Goal: Complete application form

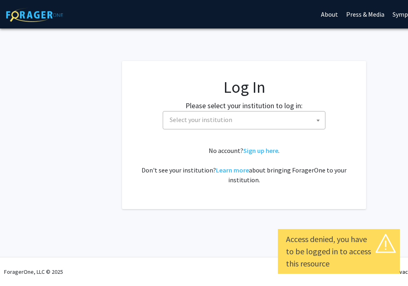
select select
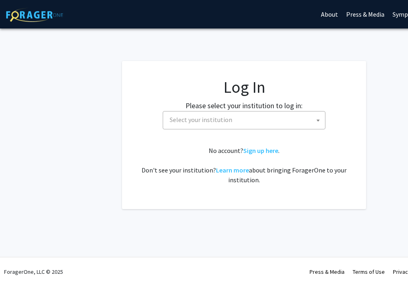
click at [200, 113] on span "Select your institution" at bounding box center [245, 119] width 158 height 17
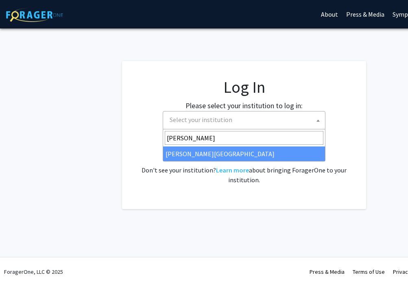
type input "thom"
select select "24"
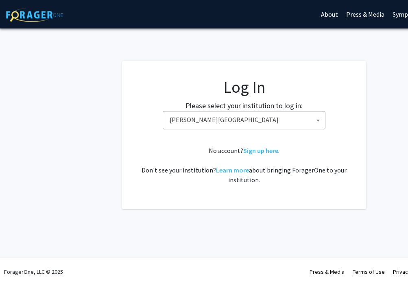
click at [284, 116] on span "Thomas Jefferson University" at bounding box center [245, 119] width 158 height 17
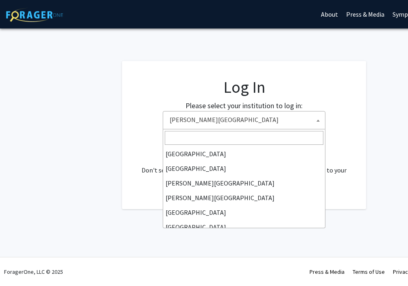
scroll to position [234, 0]
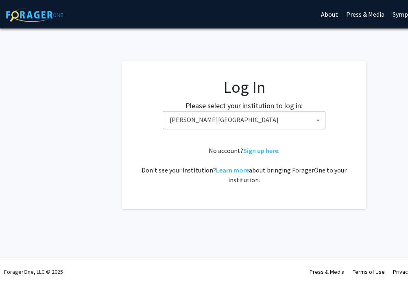
click at [339, 141] on fg-card-body "Log In Please select your institution to log in: Baylor University Brandeis Uni…" at bounding box center [243, 134] width 211 height 115
click at [258, 148] on link "Sign up here" at bounding box center [260, 150] width 35 height 8
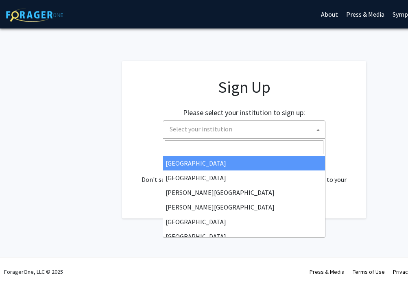
click at [248, 125] on span "Select your institution" at bounding box center [245, 129] width 158 height 17
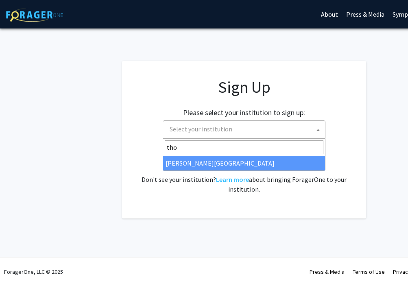
type input "tho"
select select "24"
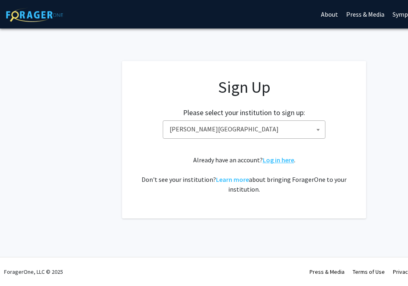
click at [274, 163] on link "Log in here" at bounding box center [278, 160] width 31 height 8
select select
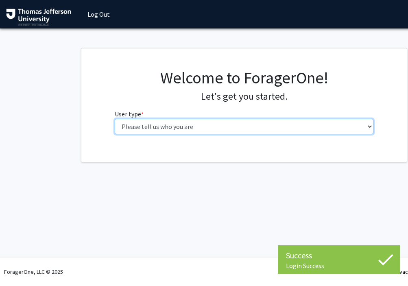
click at [297, 119] on select "Please tell us who you are Undergraduate Student Master's Student Doctoral Cand…" at bounding box center [244, 126] width 259 height 15
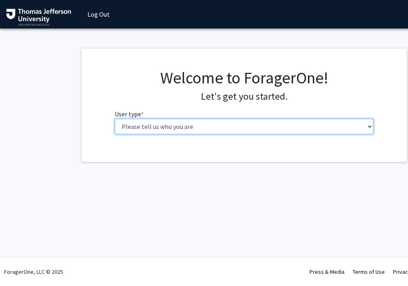
select select "3: doc"
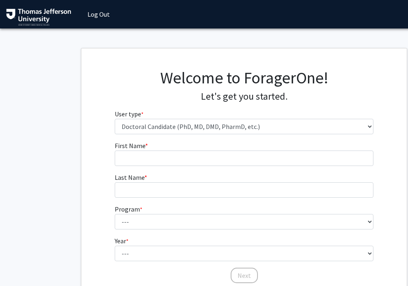
click at [271, 148] on fg-input "First Name * required" at bounding box center [244, 153] width 259 height 25
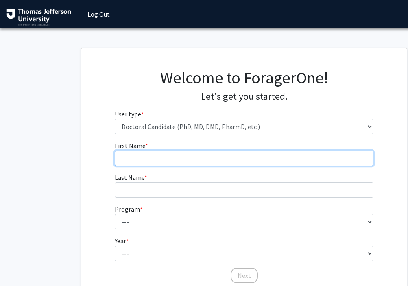
click at [270, 154] on input "First Name * required" at bounding box center [244, 157] width 259 height 15
type input "[PERSON_NAME]"
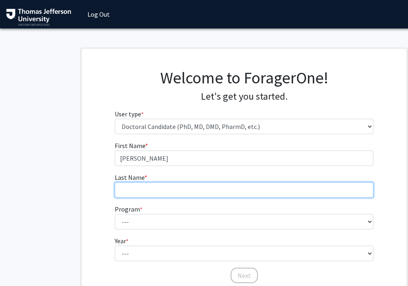
click at [116, 188] on input "Last Name * required" at bounding box center [244, 189] width 259 height 15
type input "[PERSON_NAME]"
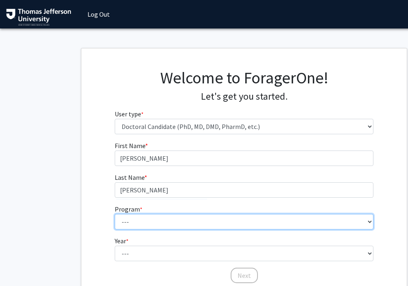
click at [145, 220] on select "--- Accelerated 3+3 BS in Health Sciences/Doctor of [MEDICAL_DATA] Accelerated …" at bounding box center [244, 221] width 259 height 15
select select "35: 815"
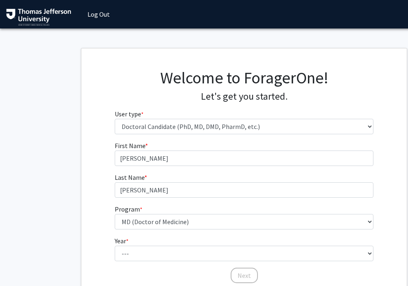
click at [155, 76] on h1 "Welcome to ForagerOne!" at bounding box center [244, 78] width 259 height 20
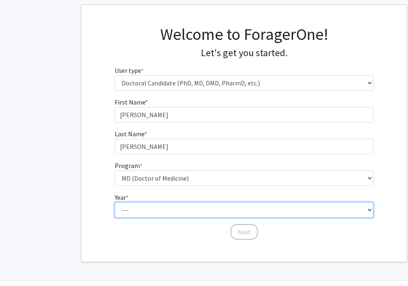
click at [151, 205] on select "--- First Year Second Year Third Year Fourth Year Fifth Year Sixth Year Seventh…" at bounding box center [244, 209] width 259 height 15
select select "1: first_year"
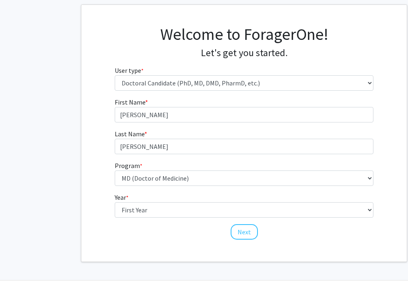
click at [144, 232] on div "Next" at bounding box center [244, 228] width 259 height 8
click at [249, 226] on button "Next" at bounding box center [243, 231] width 27 height 15
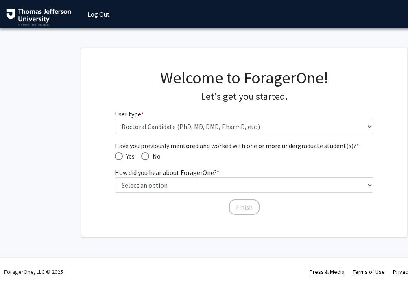
click at [147, 154] on span "Have you previously mentored and worked with one or more undergraduate student(…" at bounding box center [145, 156] width 8 height 8
click at [147, 154] on input "No" at bounding box center [145, 156] width 8 height 8
radio input "true"
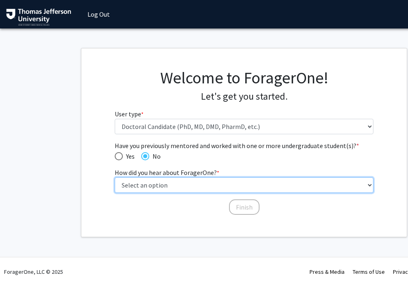
click at [153, 187] on select "Select an option Peer/student recommendation Faculty/staff recommendation Unive…" at bounding box center [244, 184] width 259 height 15
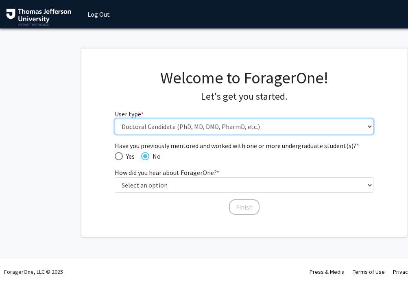
click at [207, 130] on select "Please tell us who you are Undergraduate Student Master's Student Doctoral Cand…" at bounding box center [244, 126] width 259 height 15
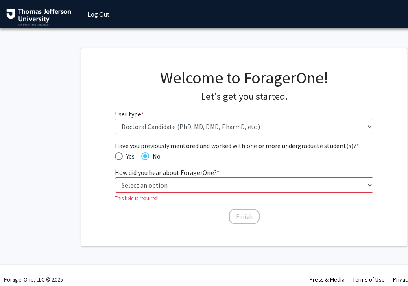
click at [74, 163] on fg-get-started "Welcome to ForagerOne! Let's get you started. User type * required Please tell …" at bounding box center [244, 147] width 488 height 198
click at [104, 16] on link "Log Out" at bounding box center [98, 14] width 30 height 28
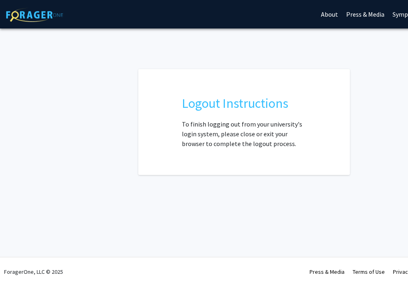
click at [37, 15] on img at bounding box center [34, 15] width 57 height 14
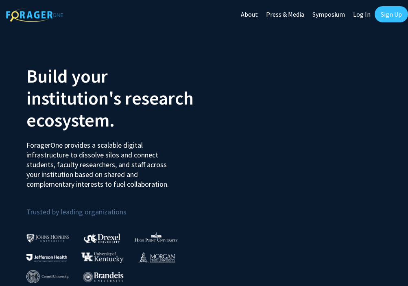
click at [363, 18] on link "Log In" at bounding box center [362, 14] width 26 height 28
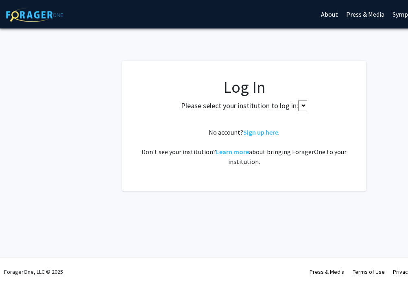
select select
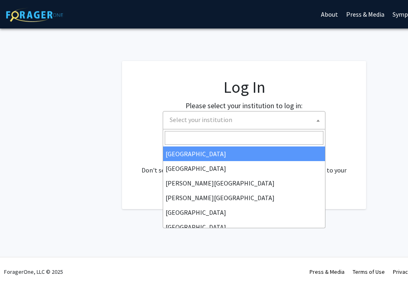
click at [244, 120] on span "Select your institution" at bounding box center [245, 119] width 158 height 17
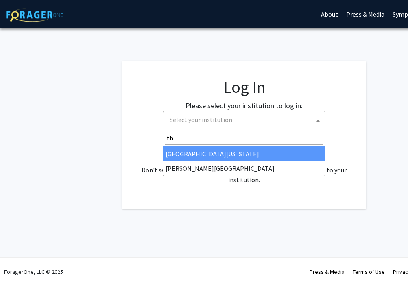
type input "th"
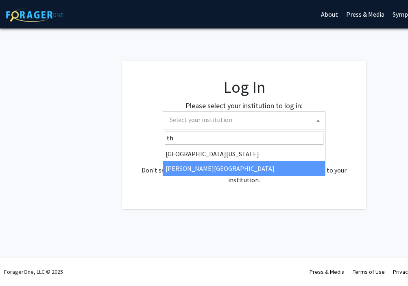
select select "24"
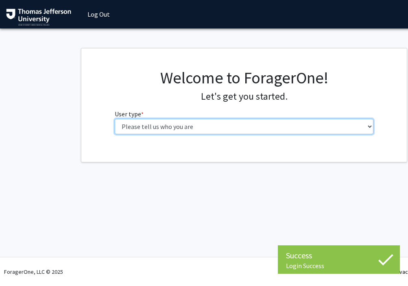
click at [246, 129] on select "Please tell us who you are Undergraduate Student Master's Student Doctoral Cand…" at bounding box center [244, 126] width 259 height 15
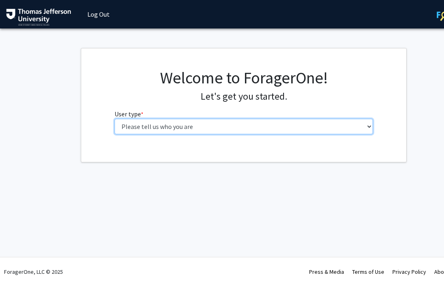
click at [245, 121] on select "Please tell us who you are Undergraduate Student Master's Student Doctoral Cand…" at bounding box center [244, 126] width 259 height 15
select select "3: doc"
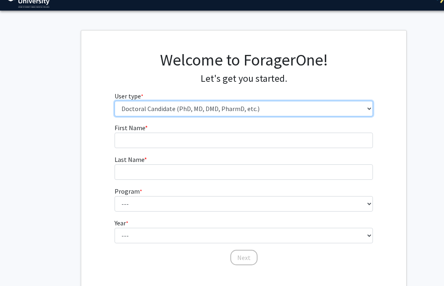
scroll to position [26, 0]
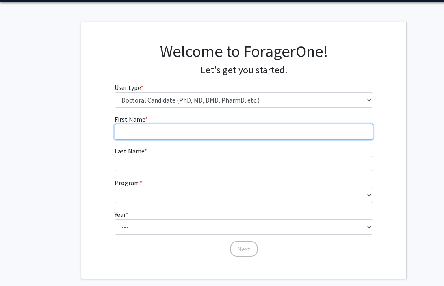
click at [225, 130] on input "First Name * required" at bounding box center [244, 131] width 259 height 15
type input "[PERSON_NAME]"
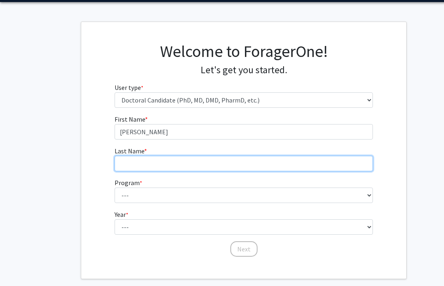
type input "[PERSON_NAME]"
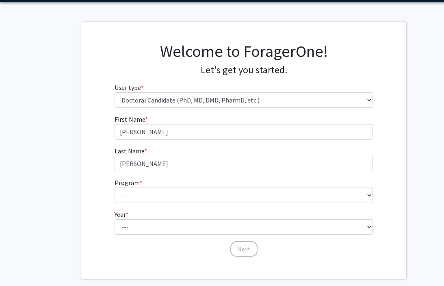
click at [200, 204] on form "First Name * required [PERSON_NAME] Last Name * required [PERSON_NAME] Program …" at bounding box center [244, 181] width 259 height 135
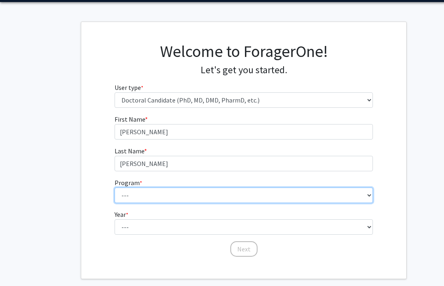
click at [200, 196] on select "--- Accelerated 3+3 BS in Health Sciences/Doctor of [MEDICAL_DATA] Accelerated …" at bounding box center [244, 194] width 259 height 15
select select "35: 815"
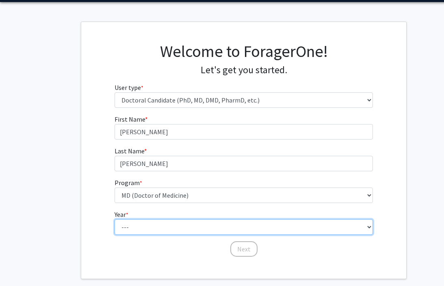
click at [181, 221] on select "--- First Year Second Year Third Year Fourth Year Fifth Year Sixth Year Seventh…" at bounding box center [244, 226] width 259 height 15
select select "1: first_year"
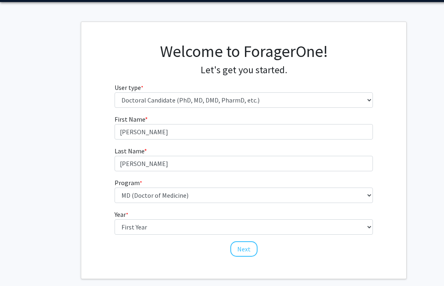
click at [176, 245] on div "Next" at bounding box center [244, 245] width 259 height 8
click at [240, 246] on button "Next" at bounding box center [243, 248] width 27 height 15
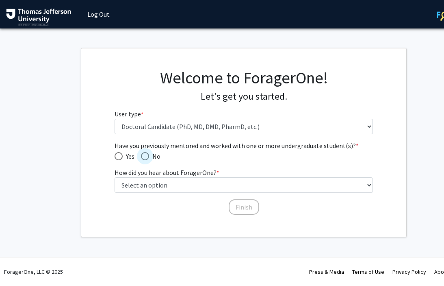
click at [144, 156] on span "Have you previously mentored and worked with one or more undergraduate student(…" at bounding box center [145, 156] width 8 height 8
click at [144, 156] on input "No" at bounding box center [145, 156] width 8 height 8
radio input "true"
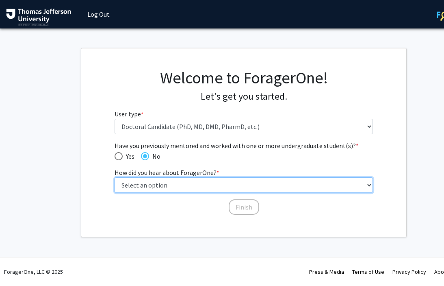
click at [152, 184] on select "Select an option Peer/student recommendation Faculty/staff recommendation Unive…" at bounding box center [244, 184] width 259 height 15
click at [240, 191] on select "Select an option Peer/student recommendation Faculty/staff recommendation Unive…" at bounding box center [244, 184] width 259 height 15
select select "2: faculty_recommendation"
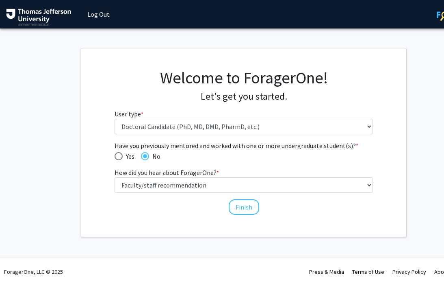
click at [215, 214] on div "Have you previously mentored and worked with one or more undergraduate student(…" at bounding box center [243, 178] width 271 height 75
click at [245, 208] on button "Finish" at bounding box center [244, 206] width 30 height 15
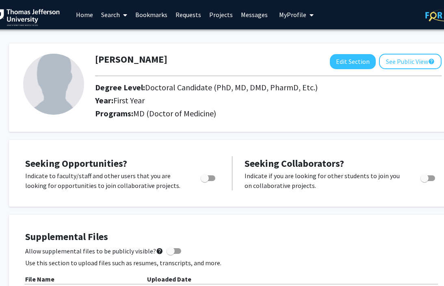
scroll to position [0, 6]
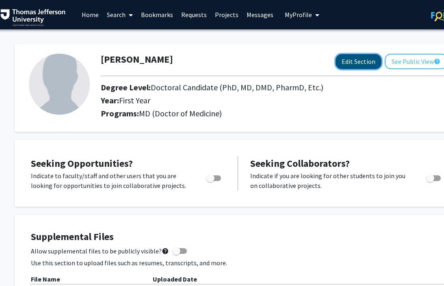
click at [365, 64] on button "Edit Section" at bounding box center [359, 61] width 46 height 15
select select "first_year"
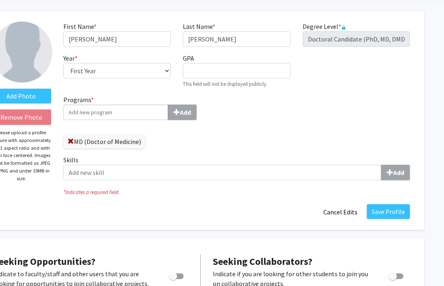
scroll to position [32, 43]
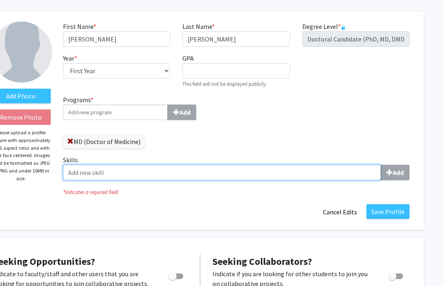
click at [304, 176] on input "Skills Add" at bounding box center [222, 172] width 318 height 15
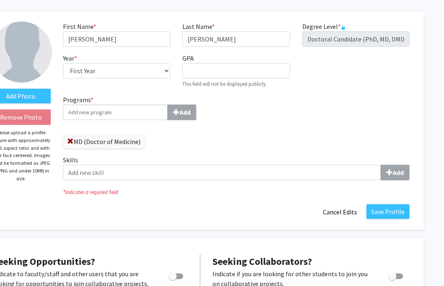
click at [320, 132] on div "Programs * Add MD (Doctor of Medicine) Skills Add" at bounding box center [236, 141] width 359 height 92
click at [342, 216] on button "Cancel Edits" at bounding box center [340, 211] width 45 height 15
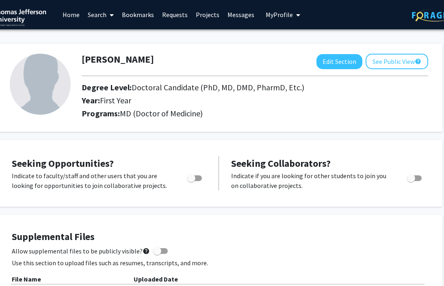
scroll to position [0, 20]
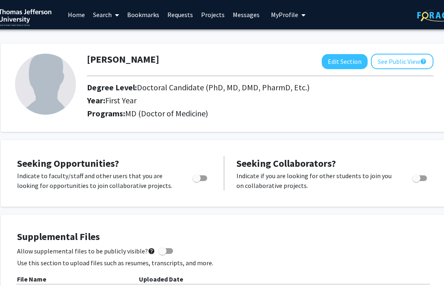
click at [205, 45] on div "[PERSON_NAME] Edit Section See Public View help Degree Level: Doctoral Candidat…" at bounding box center [224, 87] width 447 height 88
click at [80, 17] on link "Home" at bounding box center [76, 14] width 25 height 28
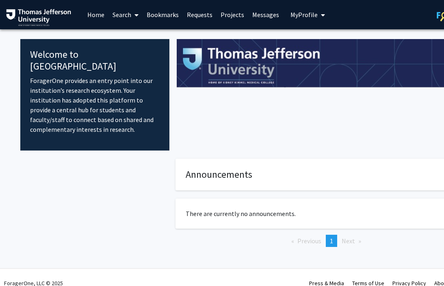
click at [122, 9] on link "Search" at bounding box center [125, 14] width 34 height 28
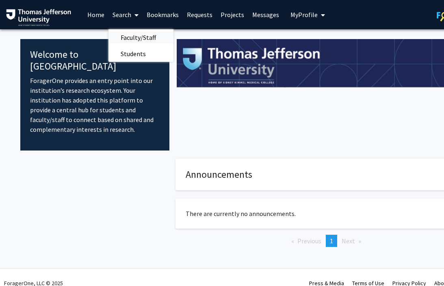
click at [122, 35] on span "Faculty/Staff" at bounding box center [138, 37] width 60 height 16
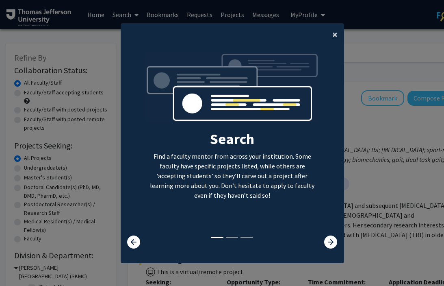
click at [334, 33] on span "×" at bounding box center [334, 34] width 5 height 13
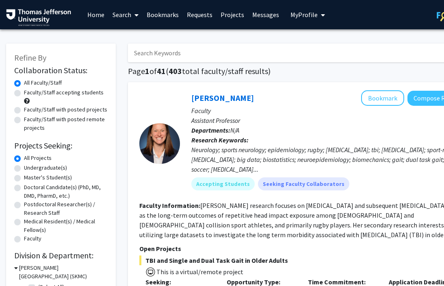
click at [201, 50] on input "Search Keywords" at bounding box center [287, 52] width 319 height 19
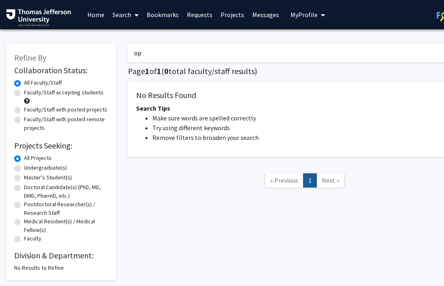
type input "o"
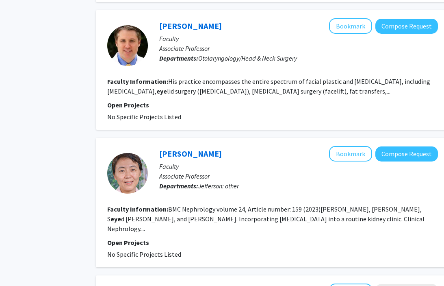
scroll to position [1379, 32]
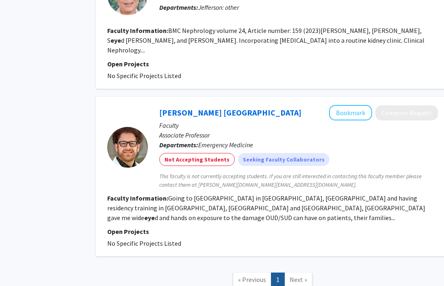
click at [302, 275] on span "Next »" at bounding box center [298, 279] width 17 height 8
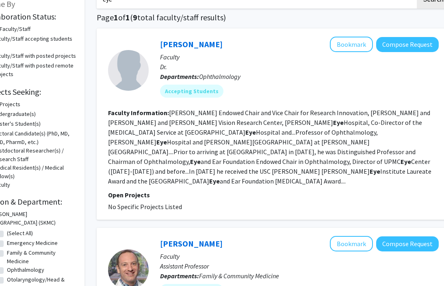
scroll to position [0, 31]
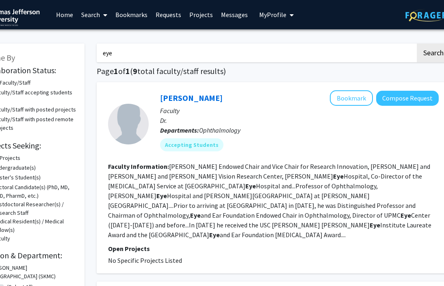
drag, startPoint x: 155, startPoint y: 51, endPoint x: 85, endPoint y: 50, distance: 69.5
click at [407, 43] on button "Search" at bounding box center [433, 52] width 33 height 19
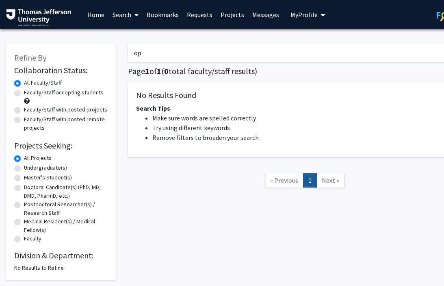
type input "o"
click at [159, 147] on div "No Results Found Search Tips Make sure words are spelled correctly Try using di…" at bounding box center [305, 119] width 354 height 75
click at [200, 59] on input "Search Keywords" at bounding box center [287, 52] width 319 height 19
type input "eye"
